Goal: Task Accomplishment & Management: Use online tool/utility

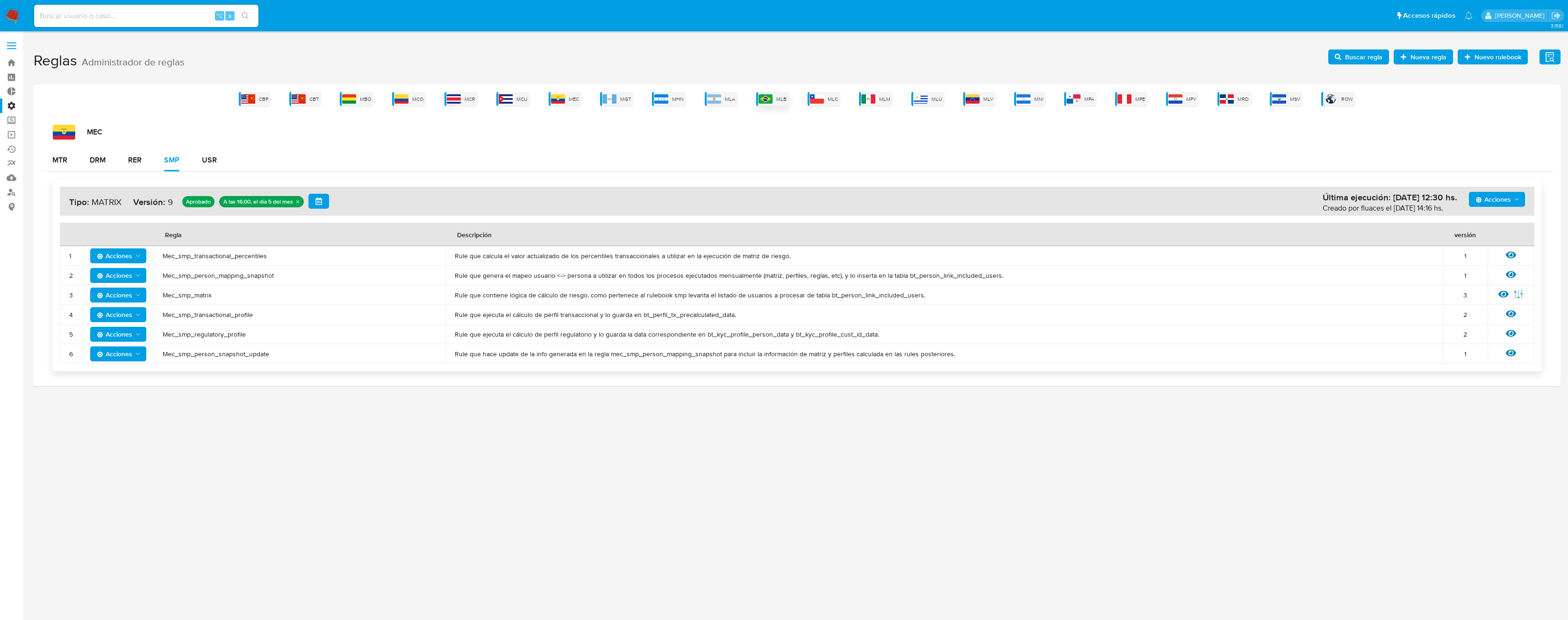
click at [769, 100] on img at bounding box center [765, 99] width 14 height 10
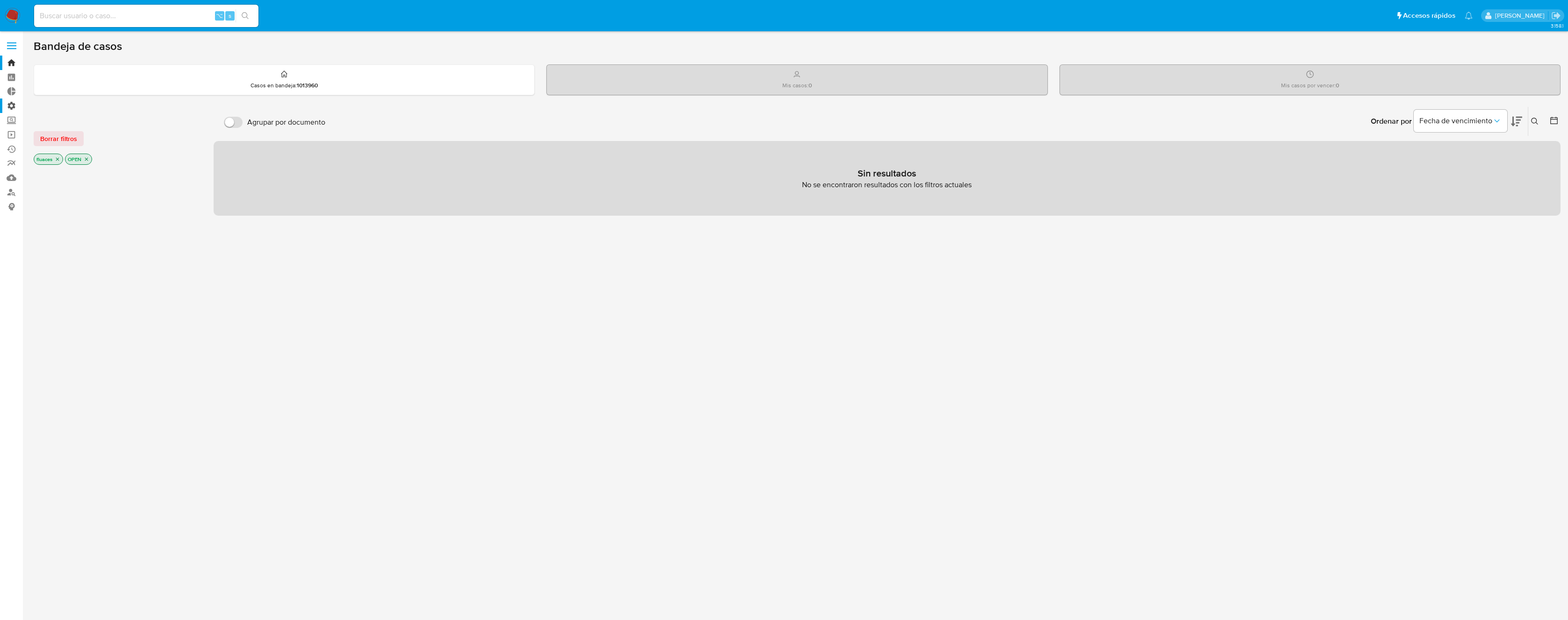
click at [15, 104] on label "Administración" at bounding box center [55, 106] width 111 height 15
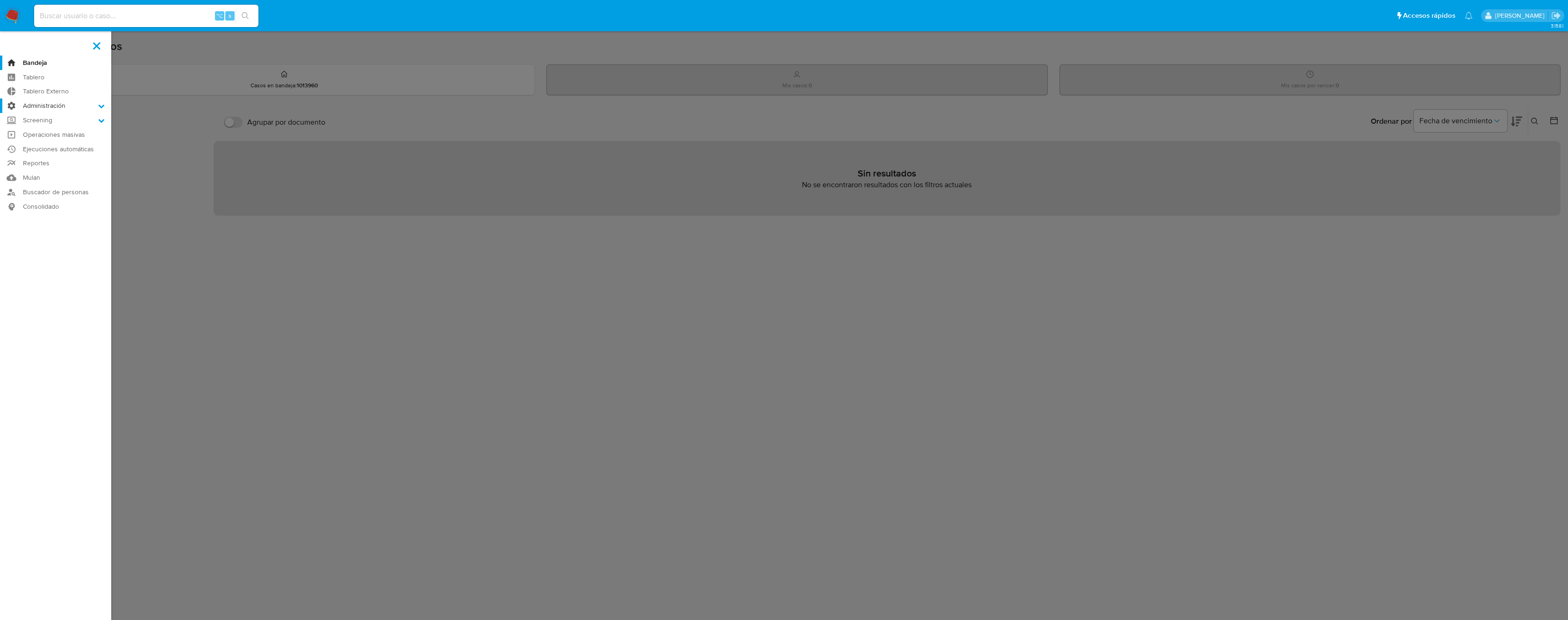
click at [0, 0] on input "Administración" at bounding box center [0, 0] width 0 height 0
click at [43, 118] on link "Reglas" at bounding box center [55, 119] width 111 height 12
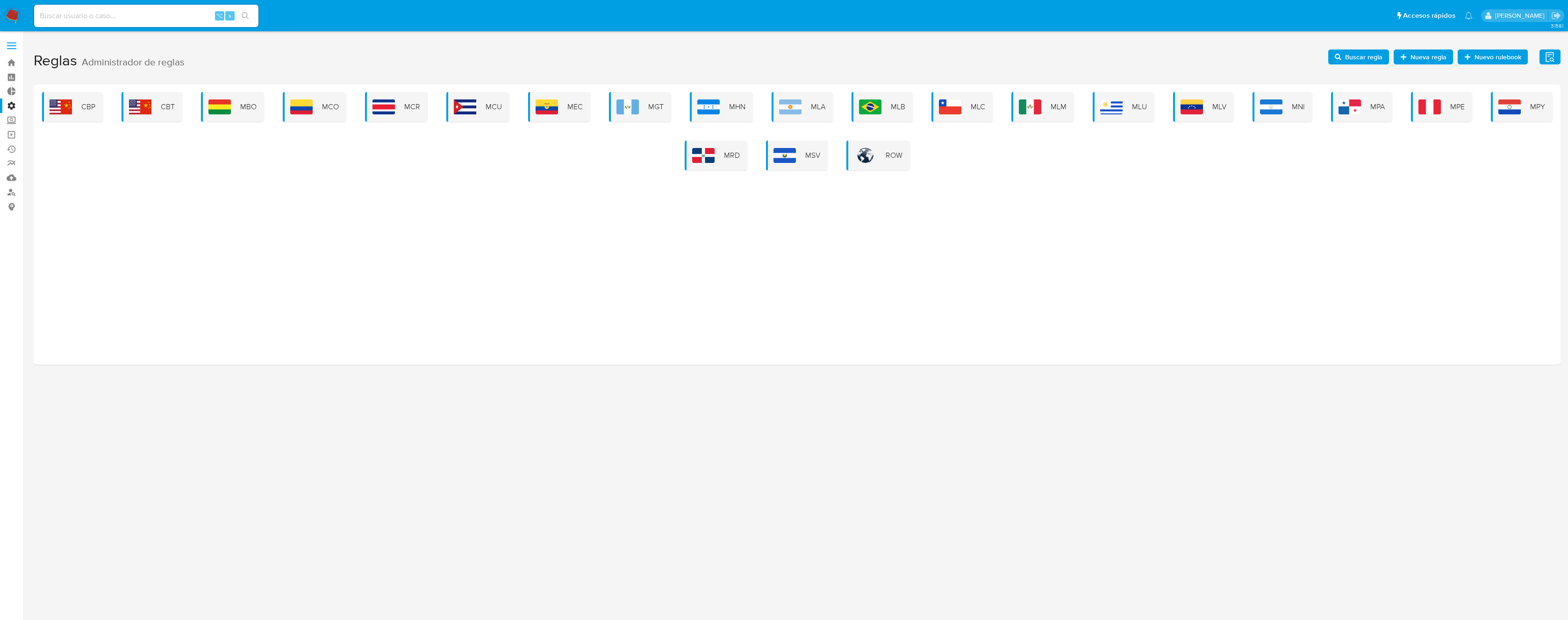
click at [916, 106] on div "CBP CBT MBO MCO MCR MCU MEC MGT MHN MLA MLB MLC MLM MLU MLV MNI MPA MPE MPY MRD…" at bounding box center [797, 131] width 1512 height 78
click at [861, 117] on div "MLB" at bounding box center [881, 107] width 61 height 30
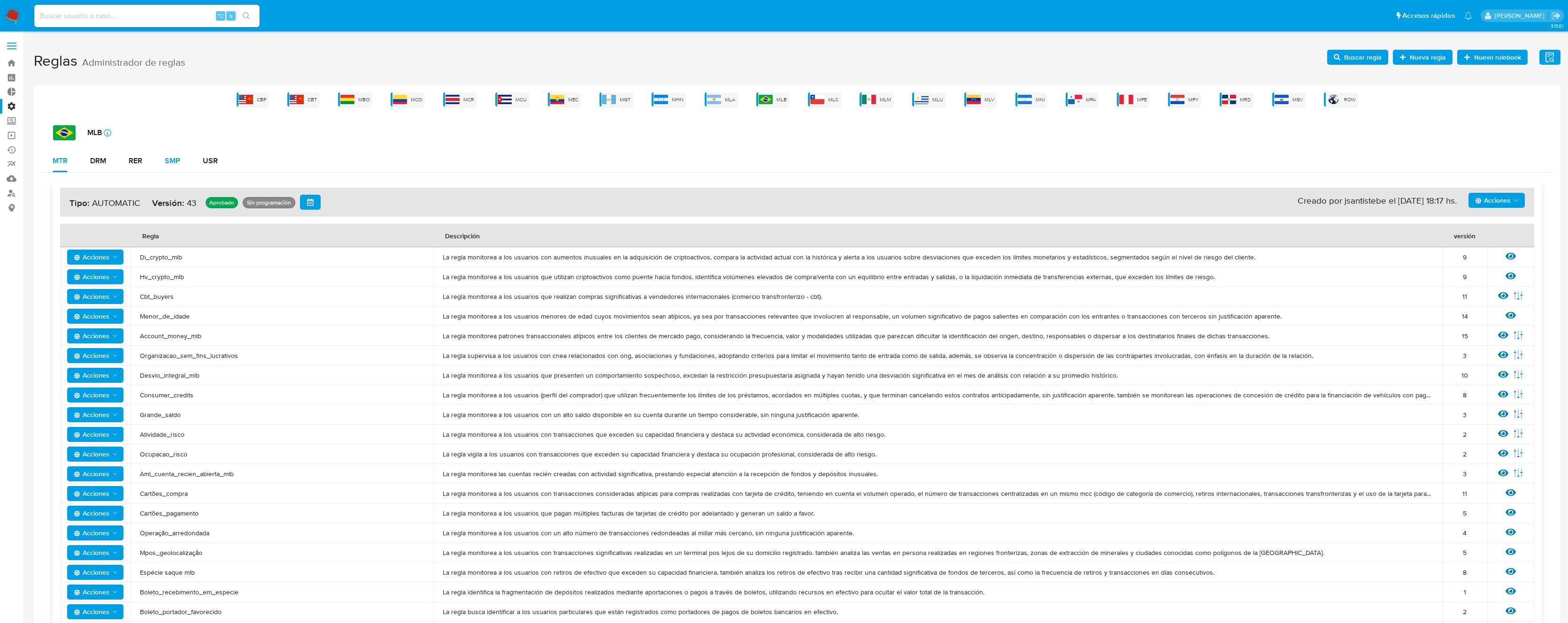
click at [174, 163] on div "SMP" at bounding box center [172, 161] width 16 height 7
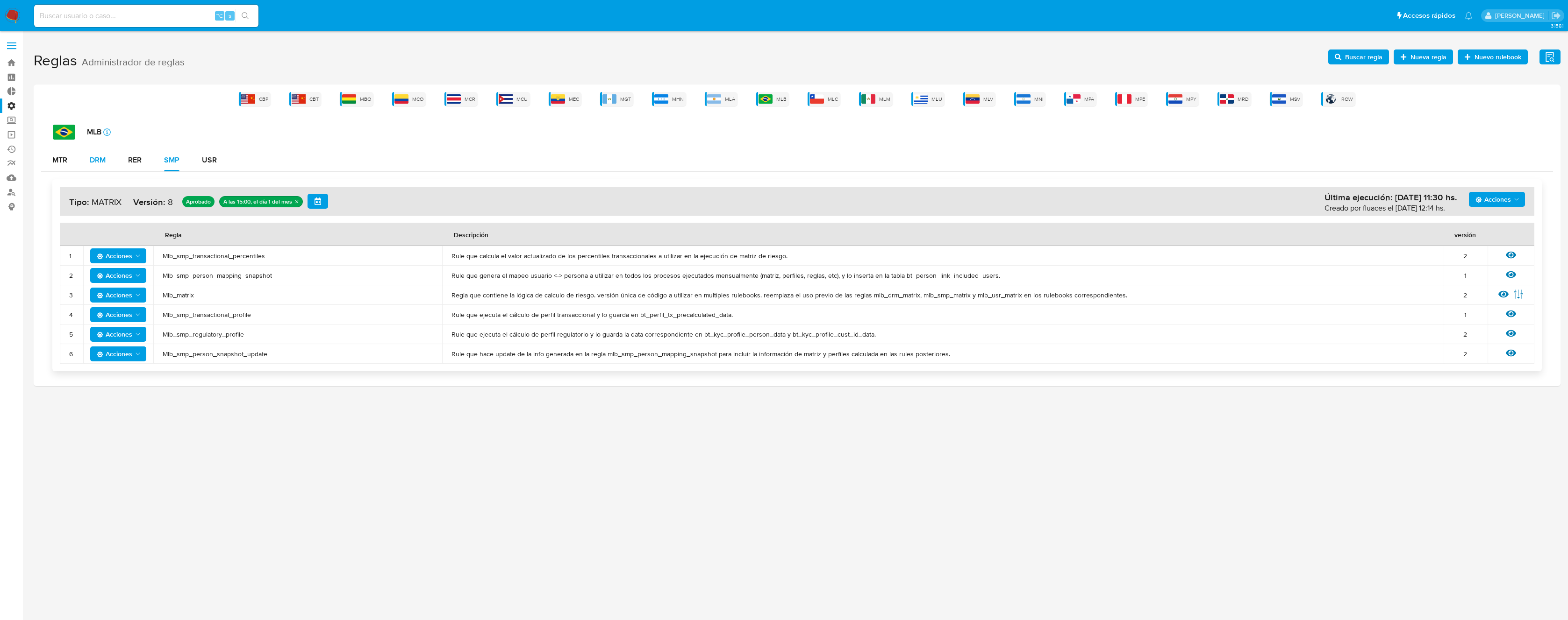
click at [111, 161] on button "DRM" at bounding box center [97, 160] width 38 height 22
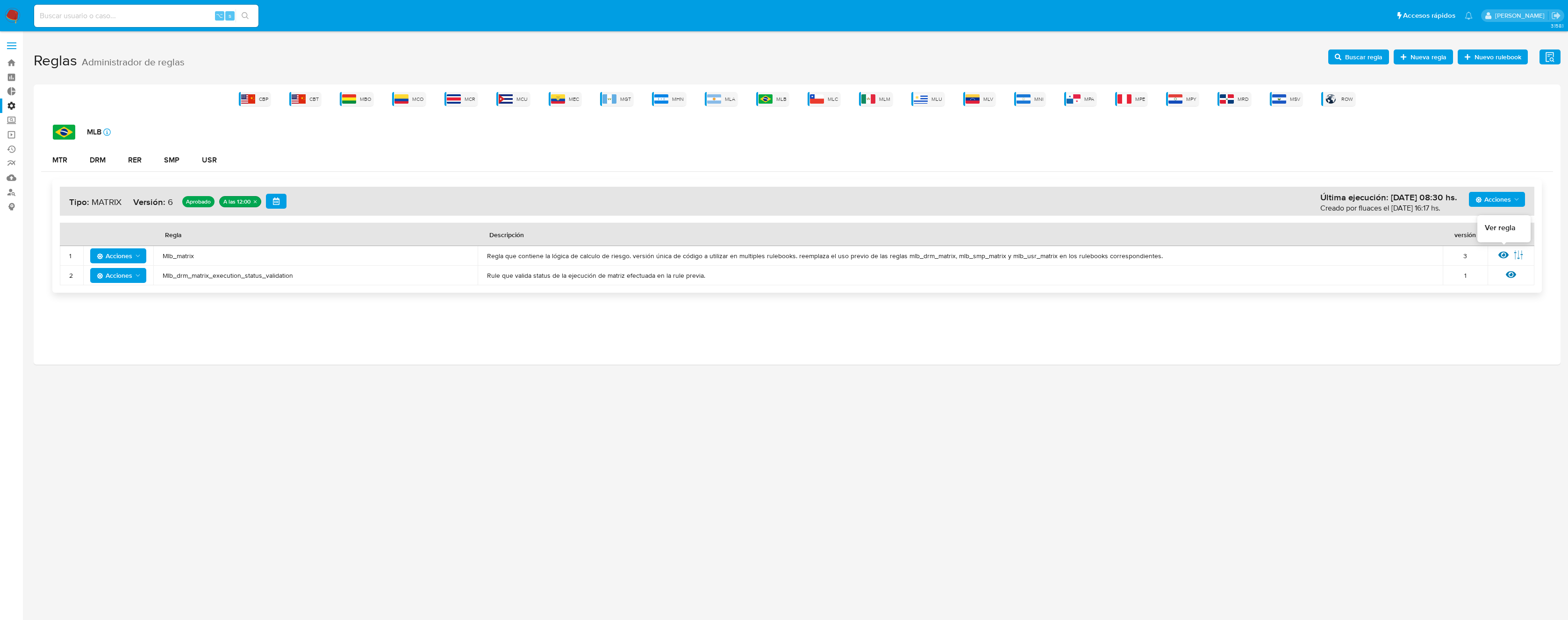
click at [1502, 256] on icon at bounding box center [1503, 255] width 10 height 10
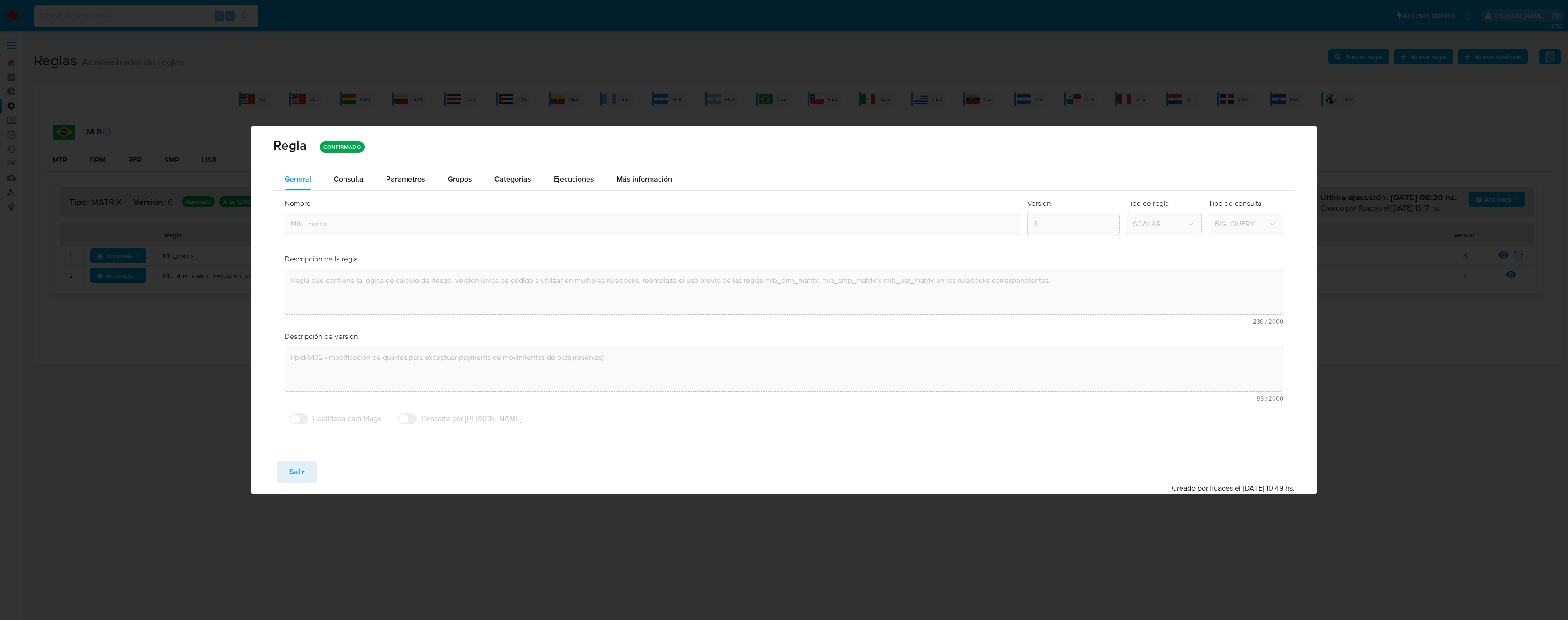
drag, startPoint x: 357, startPoint y: 181, endPoint x: 1288, endPoint y: 298, distance: 938.3
click at [358, 181] on span "Consulta" at bounding box center [348, 179] width 30 height 11
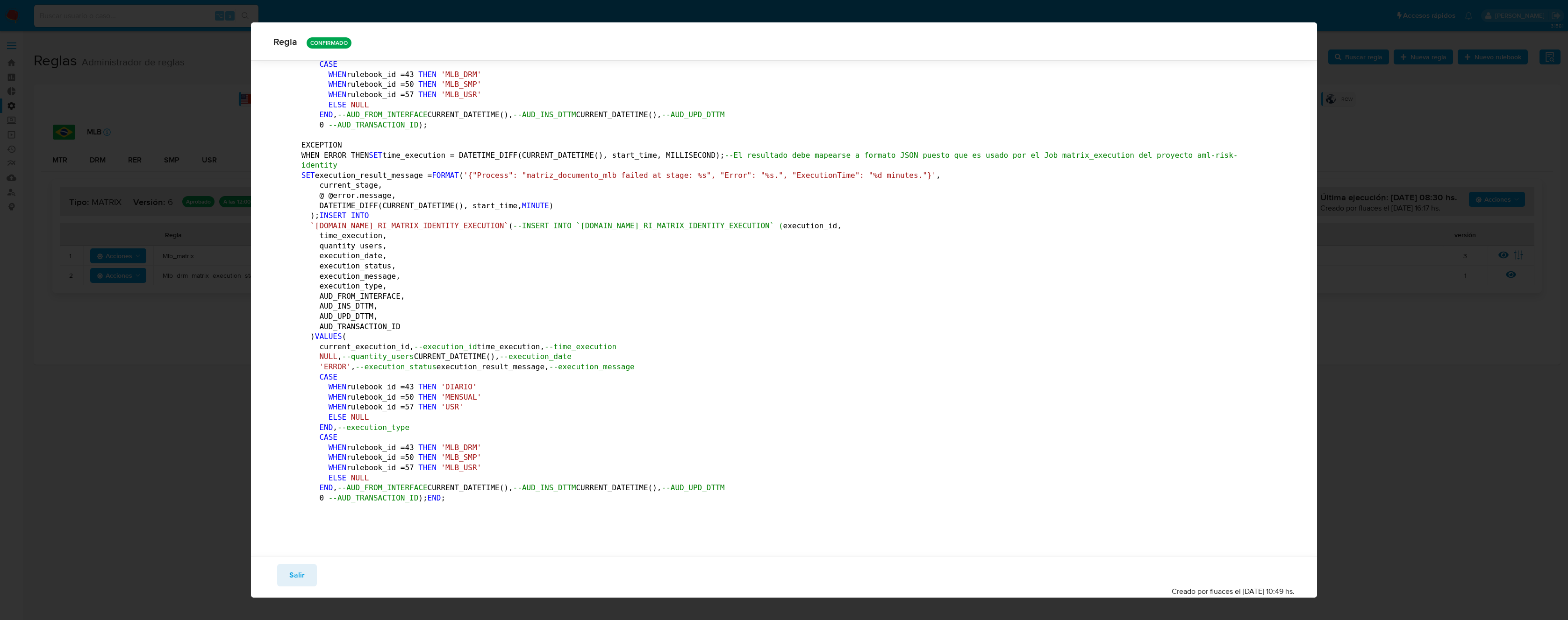
scroll to position [183078, 0]
click at [296, 577] on span "Salir" at bounding box center [296, 576] width 15 height 21
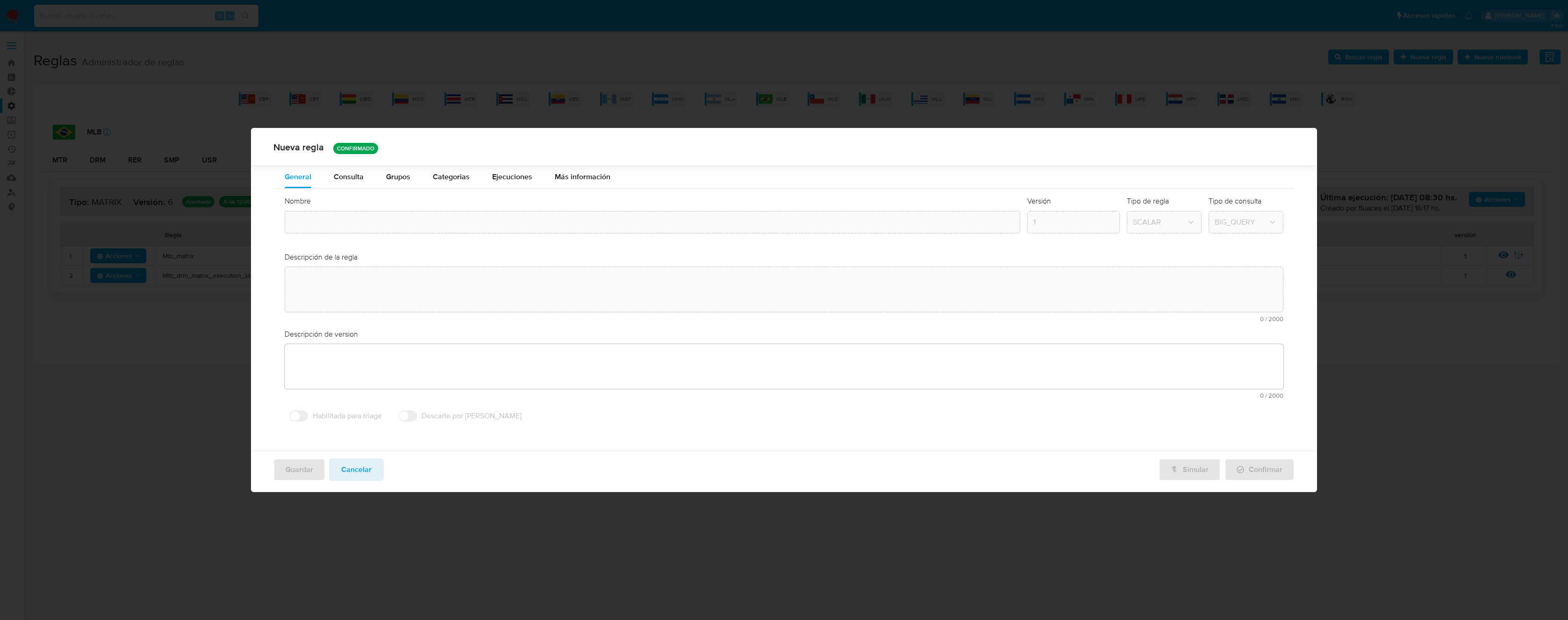
type input "Mlb_matrix"
type textarea "Regla que contiene la lógica de calculo de riesgo. versión única de código a ut…"
type textarea "Ppld-6102 - modificación de queries para exceptuar payments de movimientos de p…"
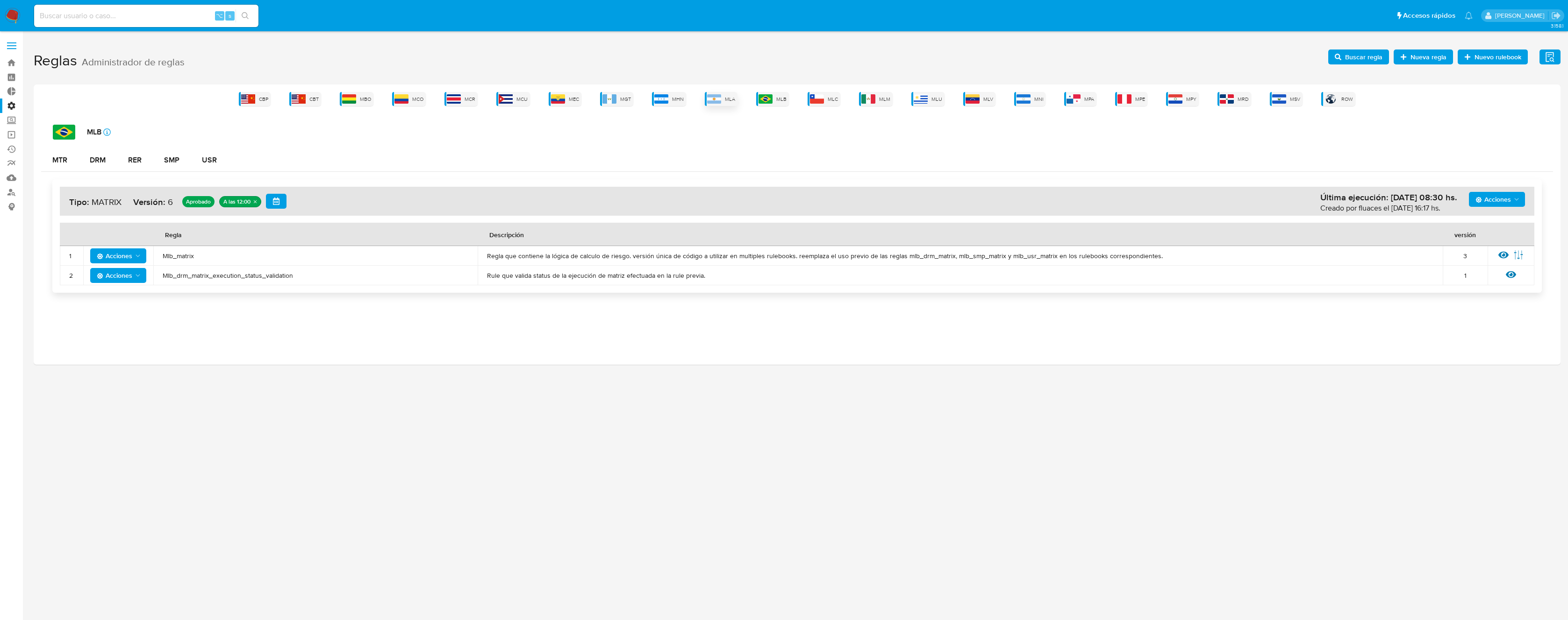
click at [724, 97] on div "MLA" at bounding box center [721, 99] width 32 height 14
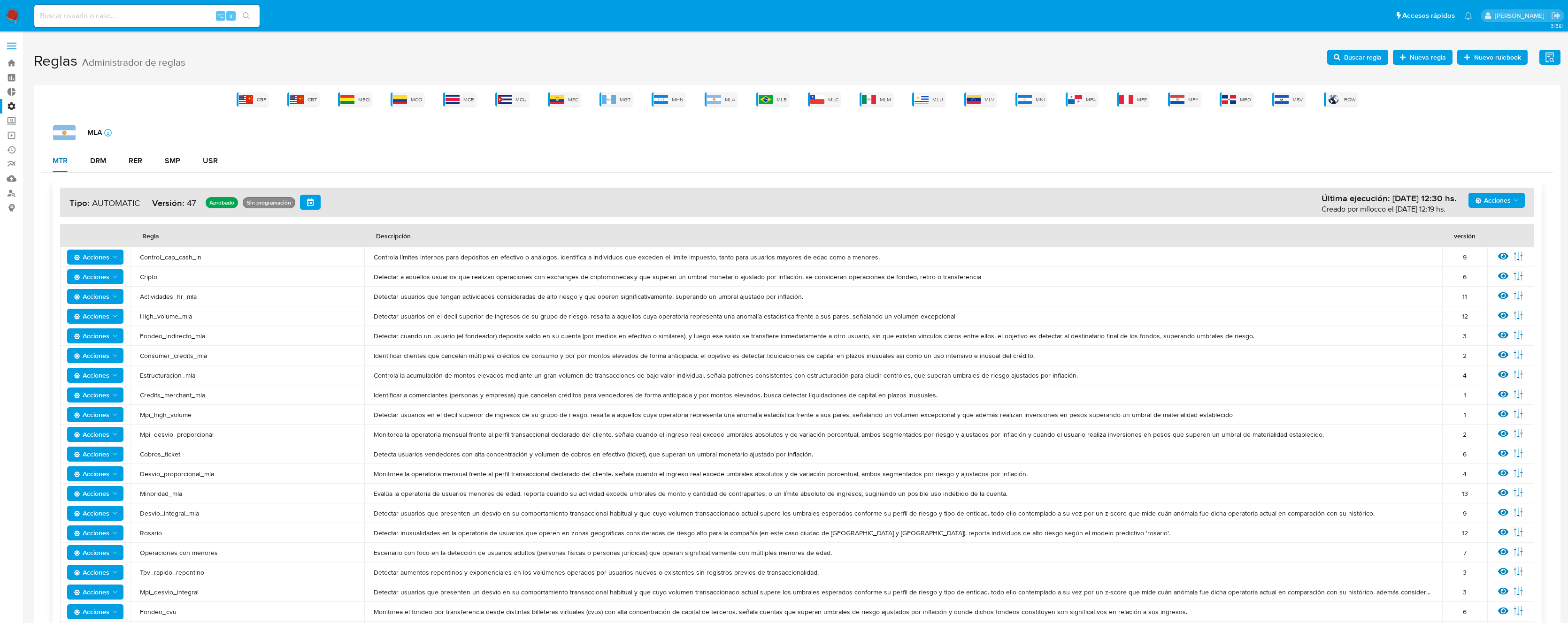
click at [77, 156] on button "MTR" at bounding box center [60, 161] width 38 height 22
click at [87, 156] on button "DRM" at bounding box center [98, 161] width 39 height 22
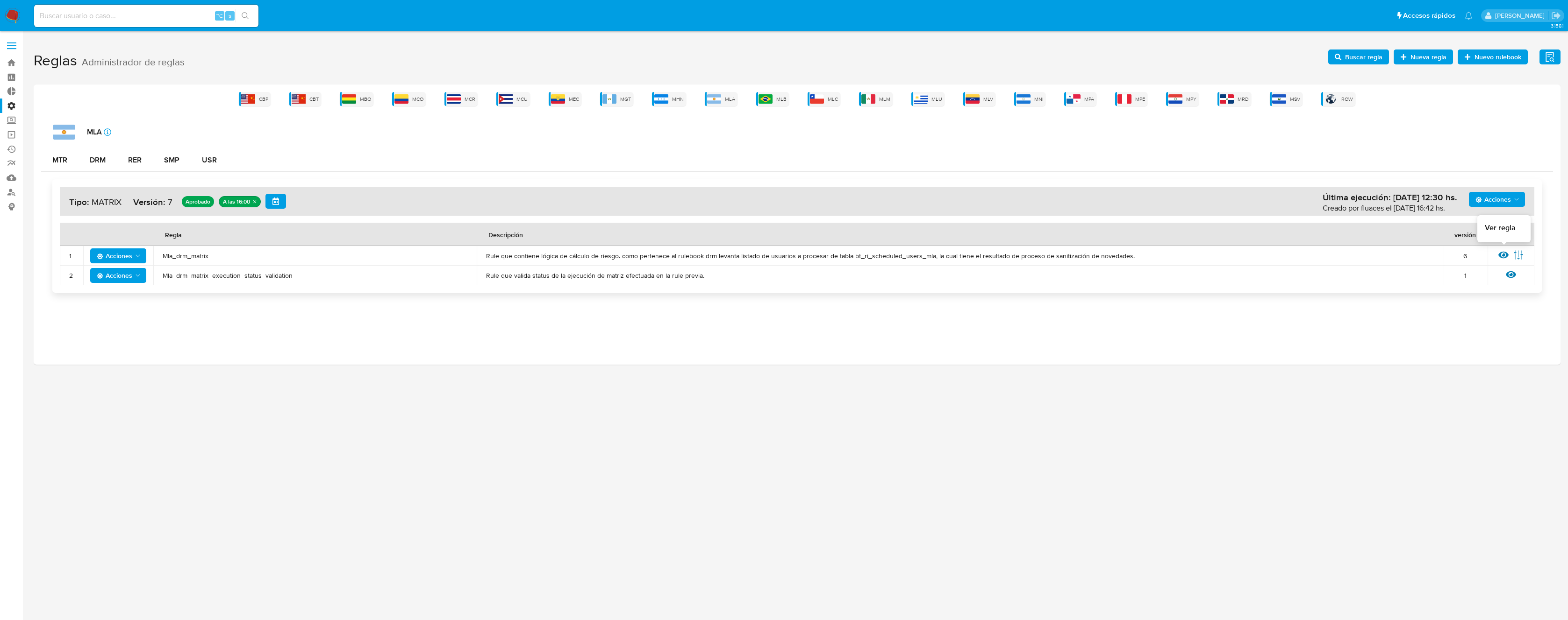
click at [1502, 254] on icon at bounding box center [1503, 255] width 10 height 10
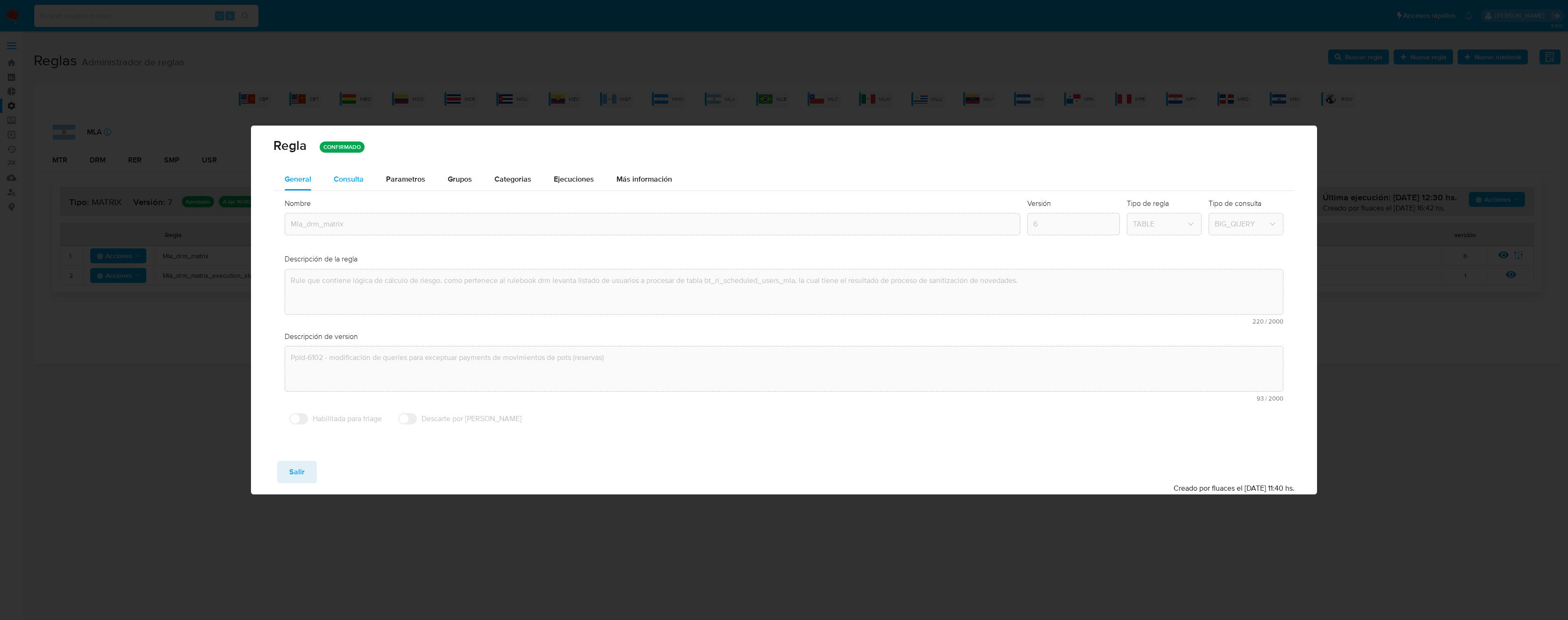
click at [362, 181] on span "Consulta" at bounding box center [348, 179] width 30 height 11
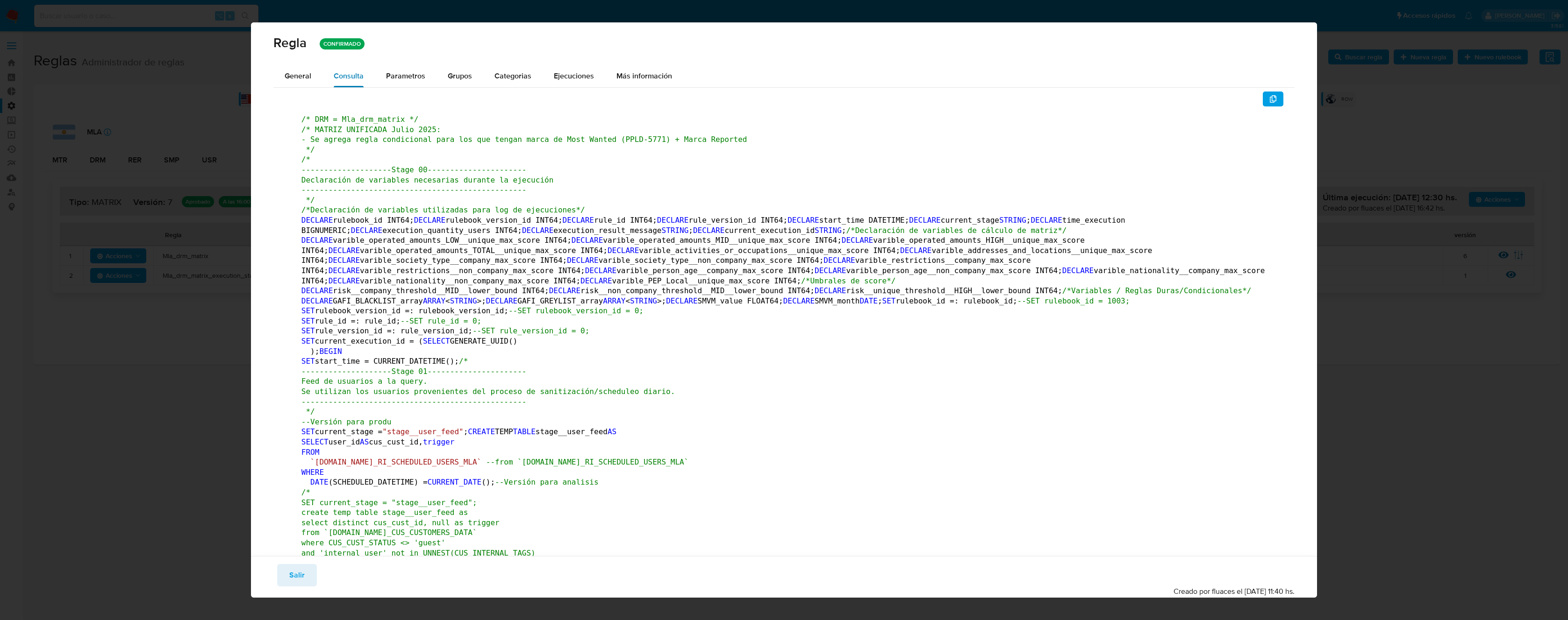
scroll to position [220742, 0]
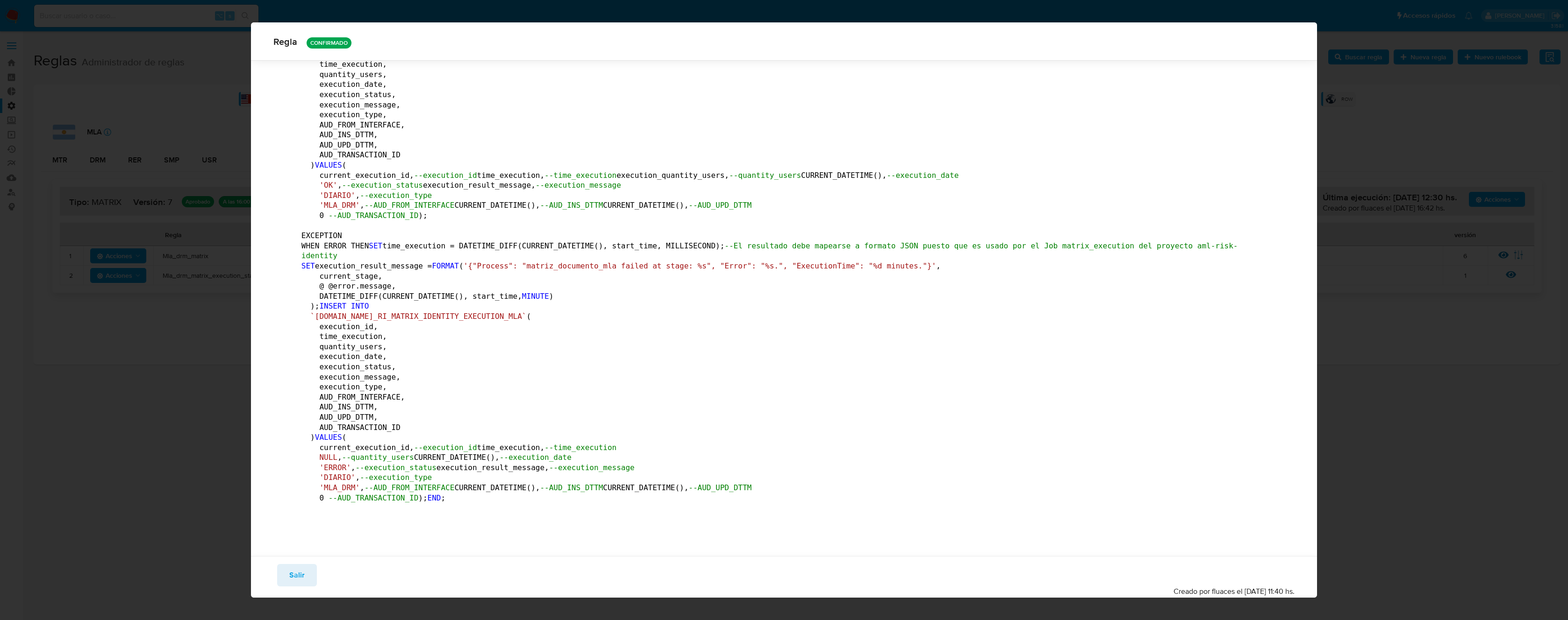
drag, startPoint x: 295, startPoint y: 582, endPoint x: 291, endPoint y: 558, distance: 24.3
click at [295, 581] on span "Salir" at bounding box center [296, 576] width 15 height 21
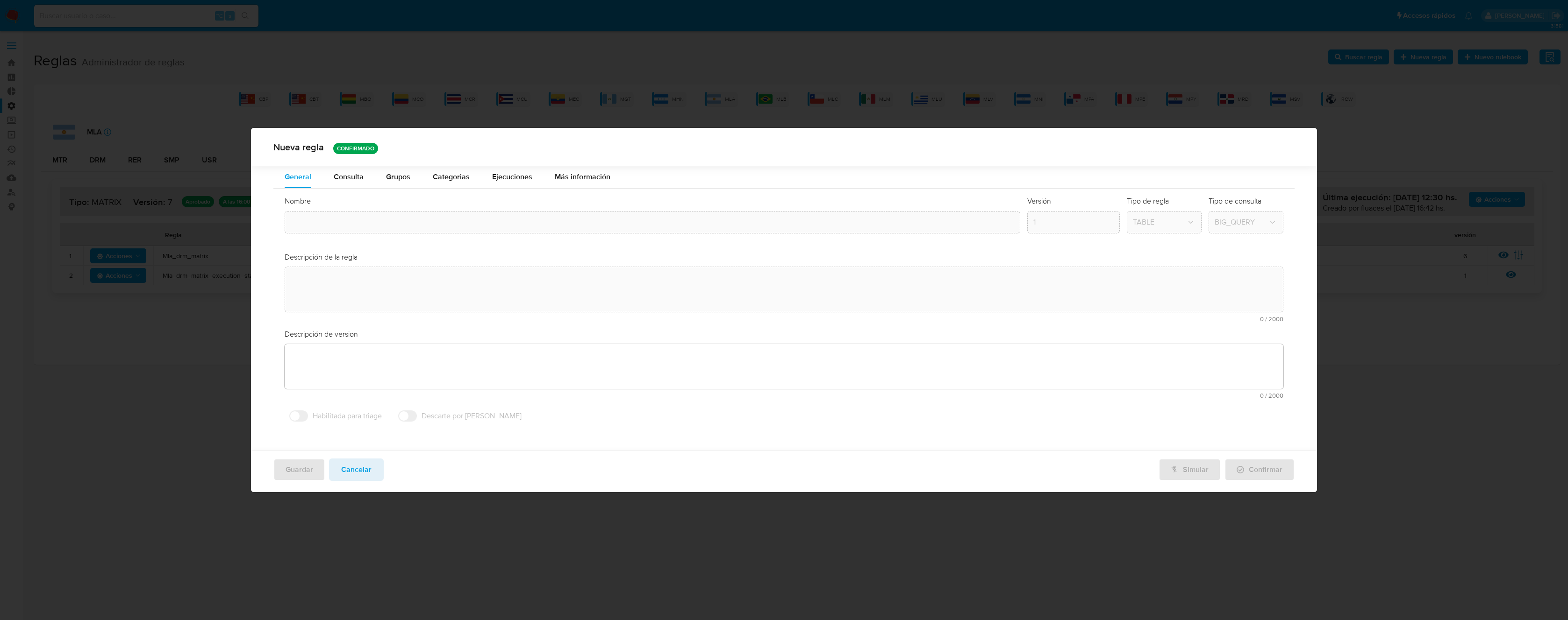
type input "Mla_drm_matrix"
type textarea "Rule que contiene lógica de cálculo de riesgo. como pertenece al rulebook drm l…"
type textarea "Ppld-6102 - modificación de queries para exceptuar payments de movimientos de p…"
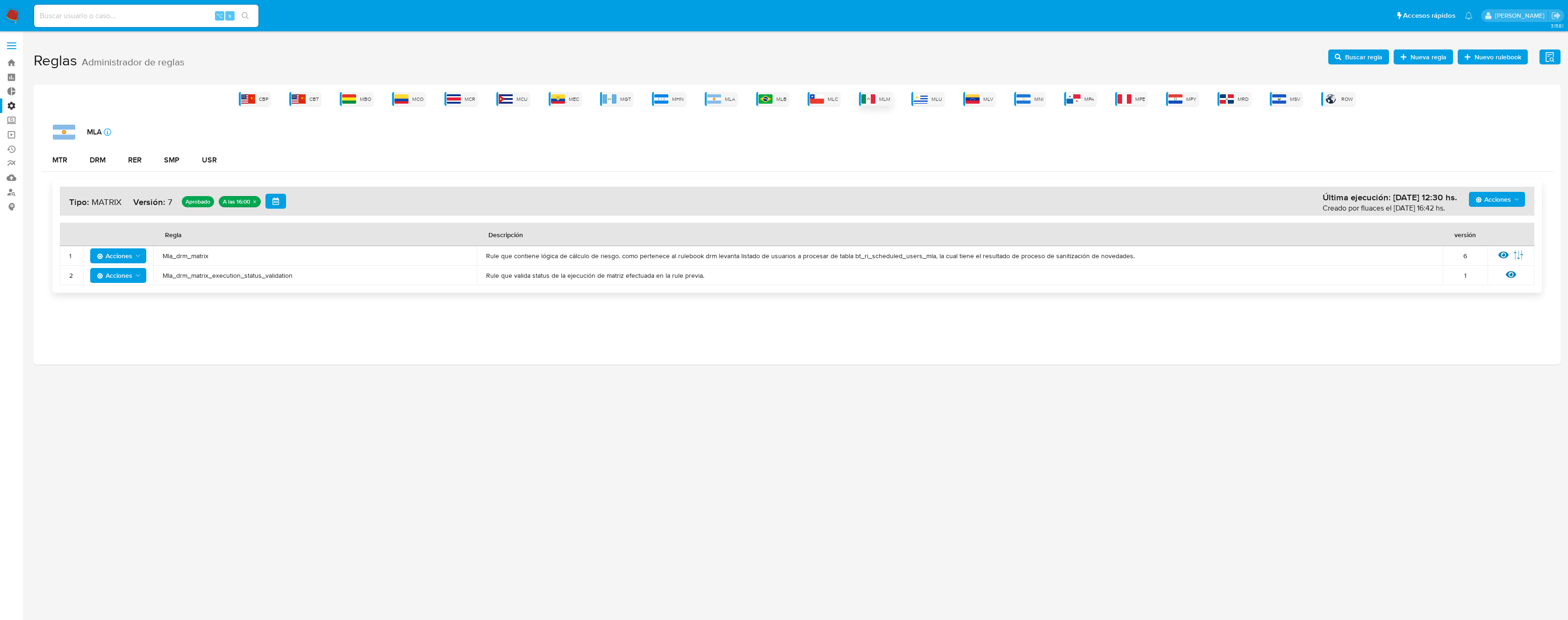
click at [887, 101] on span "MLM" at bounding box center [884, 100] width 11 height 7
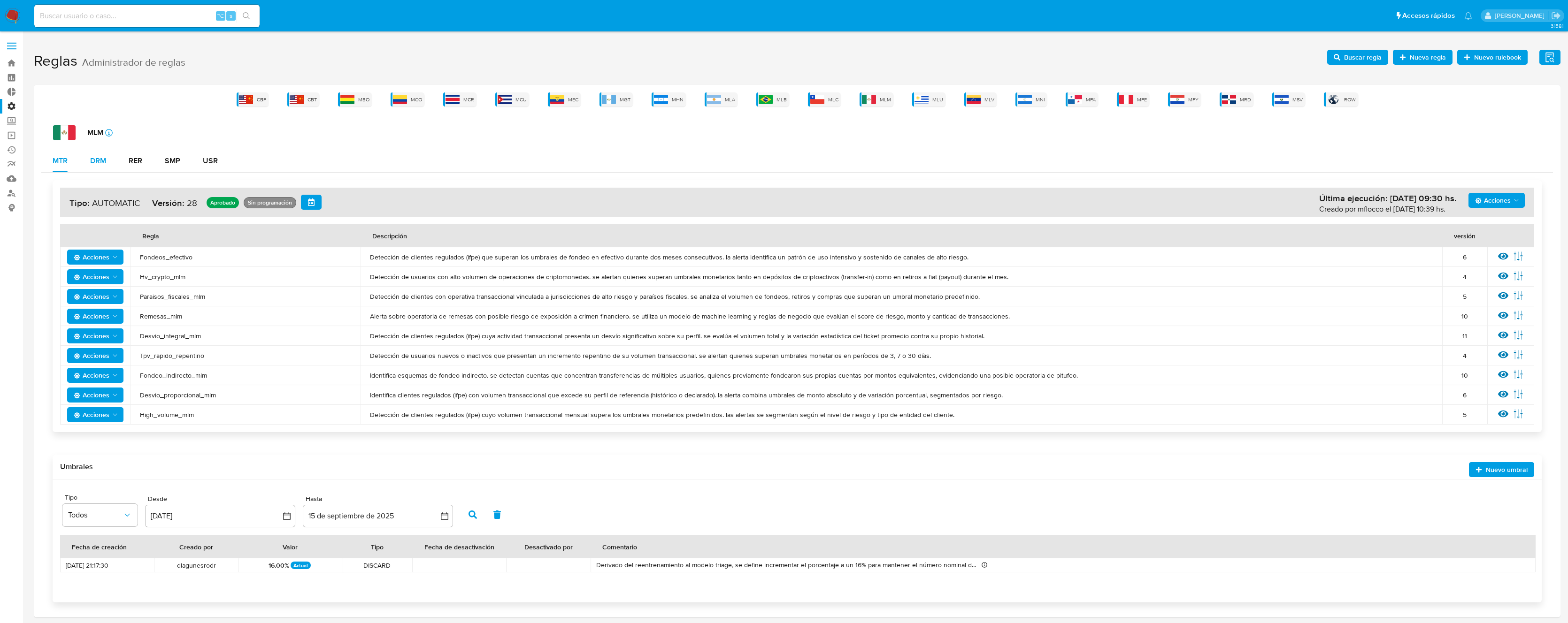
click at [110, 161] on button "DRM" at bounding box center [98, 161] width 39 height 22
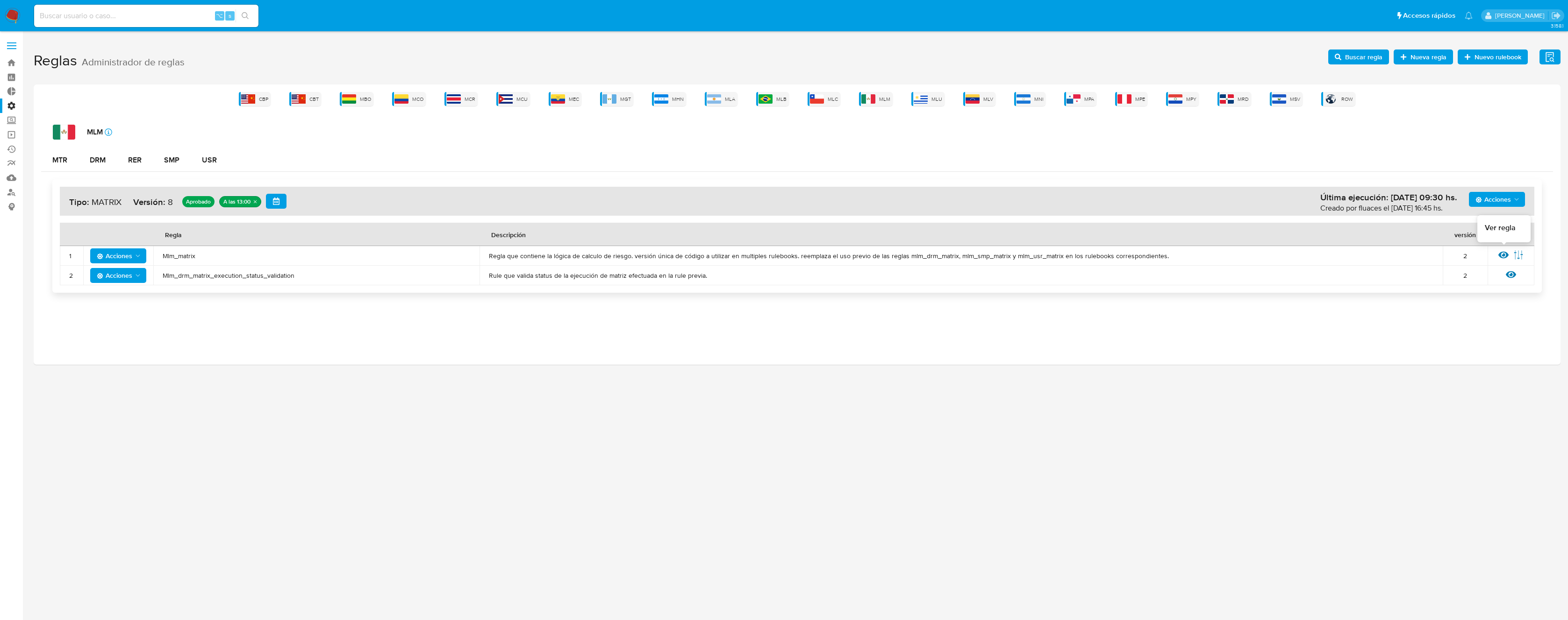
click at [1504, 253] on icon at bounding box center [1503, 255] width 10 height 10
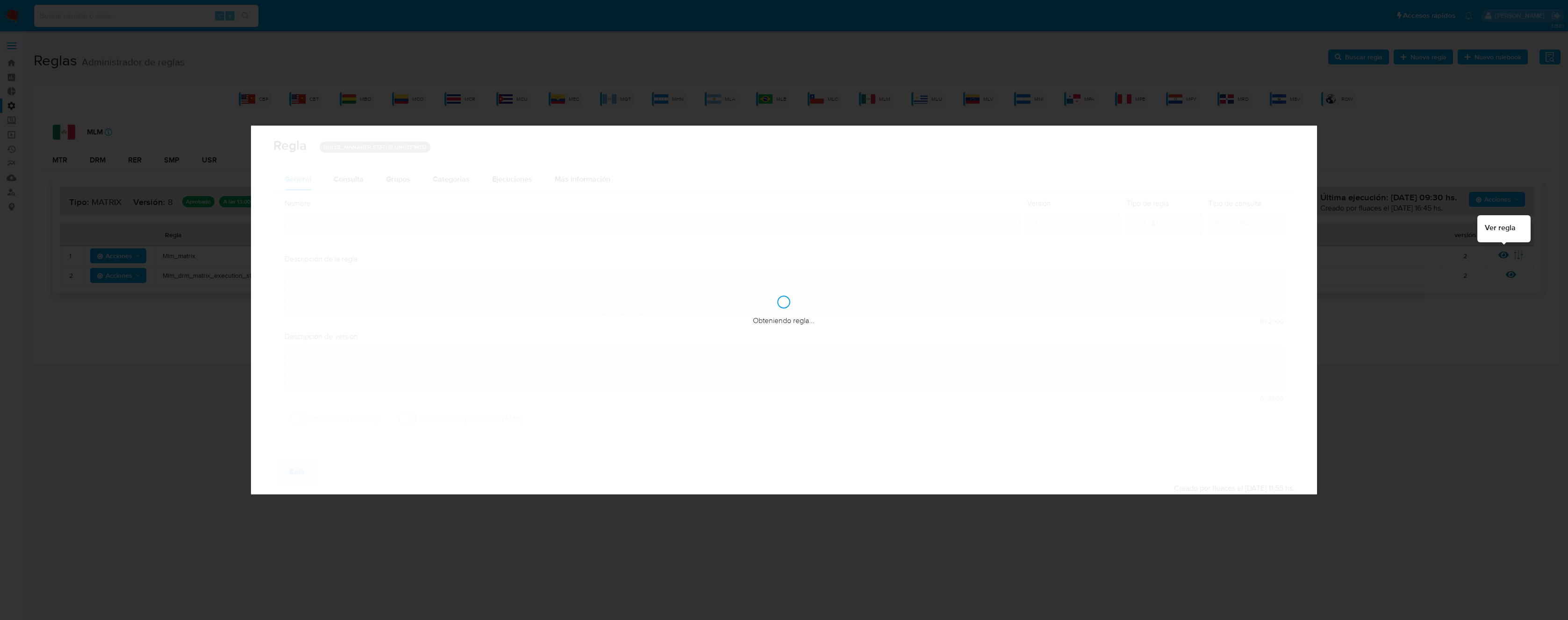
type input "Mlm_matrix"
type textarea "Regla que contiene la lógica de calculo de riesgo. versión única de código a ut…"
type textarea "Ppld-6102 - modificación de queries para exceptuar payments de movimientos de p…"
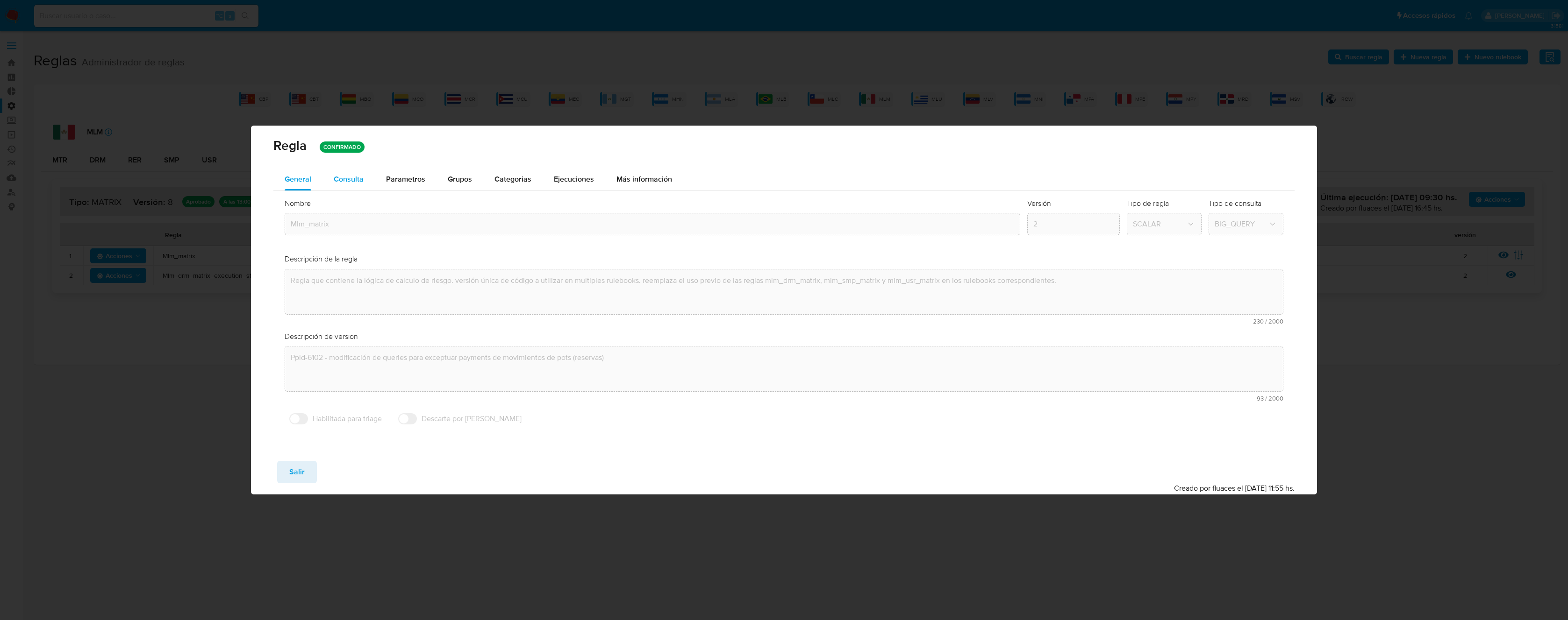
click at [359, 178] on span "Consulta" at bounding box center [348, 179] width 30 height 11
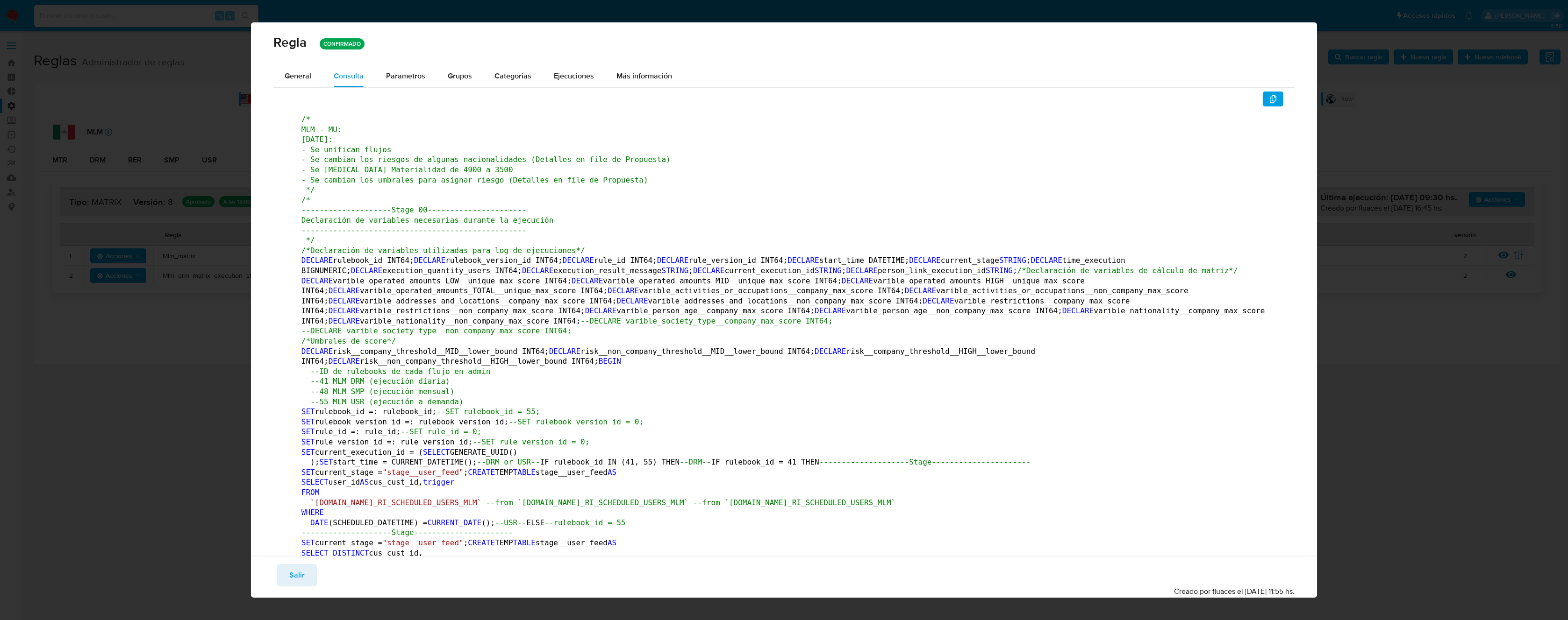
scroll to position [40321, 0]
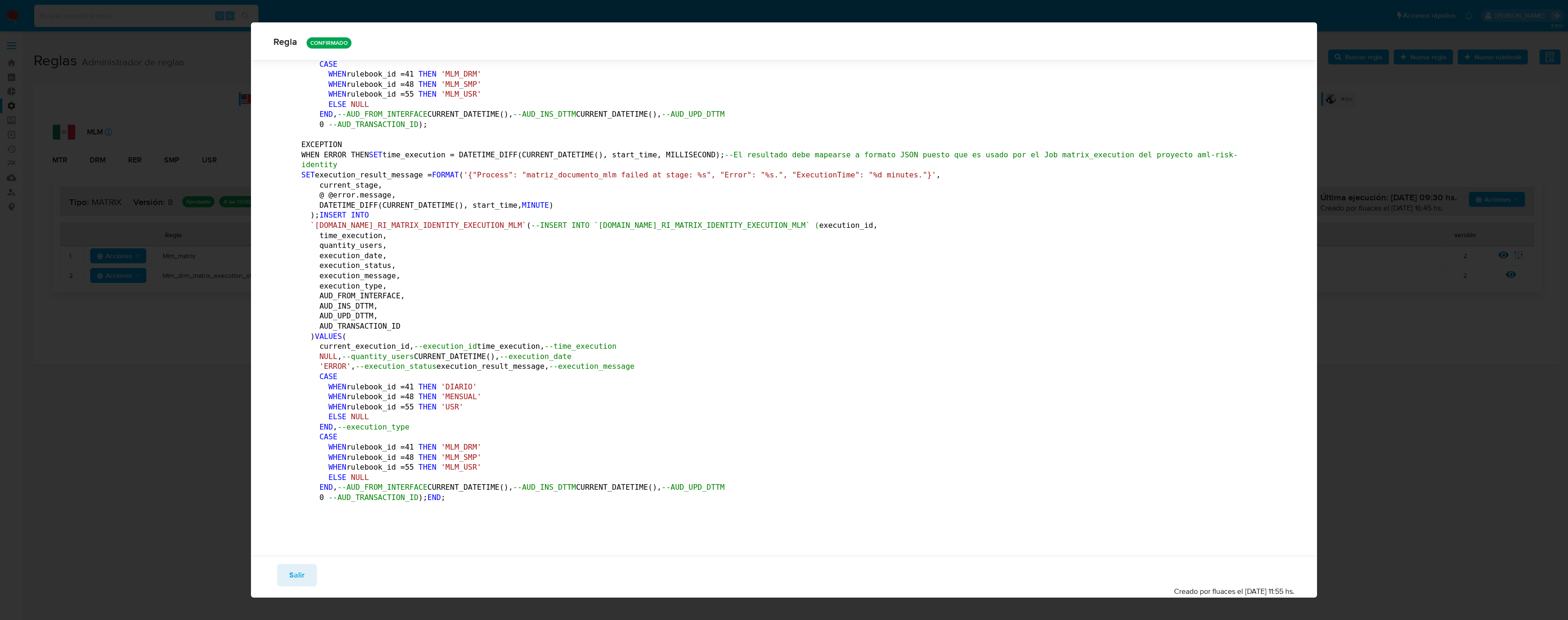
click at [293, 569] on span "Salir" at bounding box center [296, 576] width 15 height 21
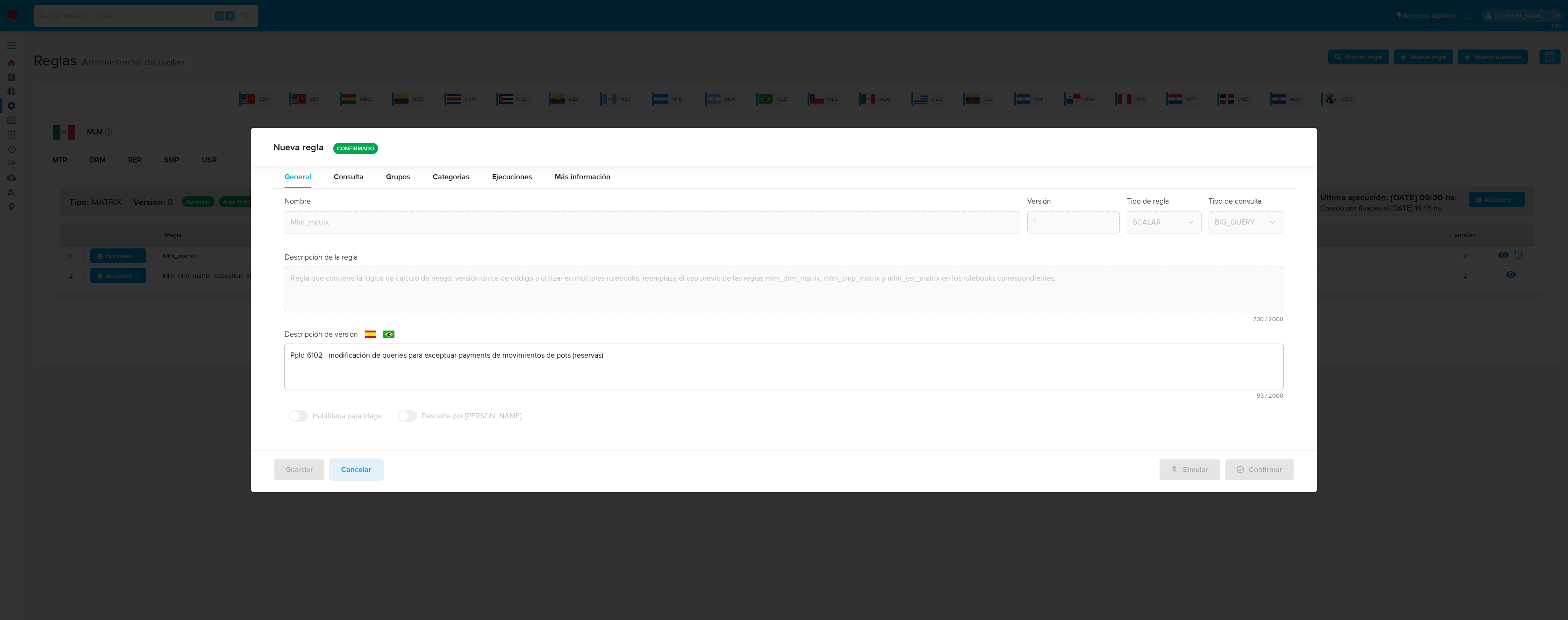
scroll to position [0, 0]
